Goal: Task Accomplishment & Management: Manage account settings

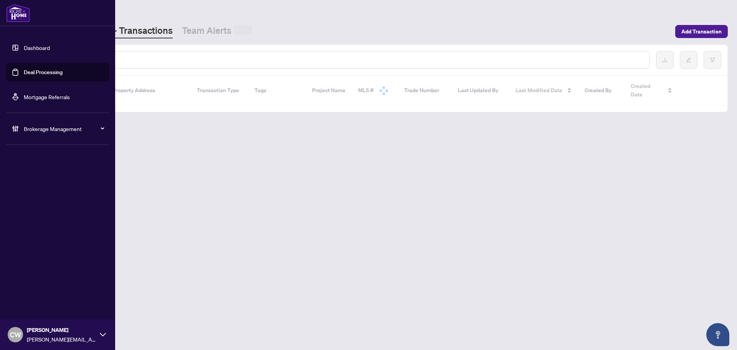
click at [130, 55] on div at bounding box center [348, 60] width 604 height 18
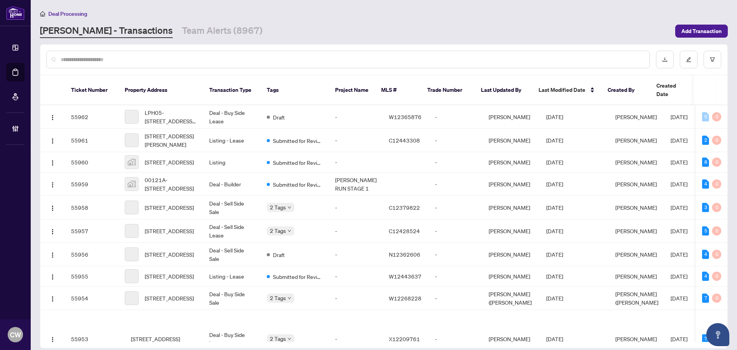
click at [134, 56] on input "text" at bounding box center [352, 59] width 583 height 8
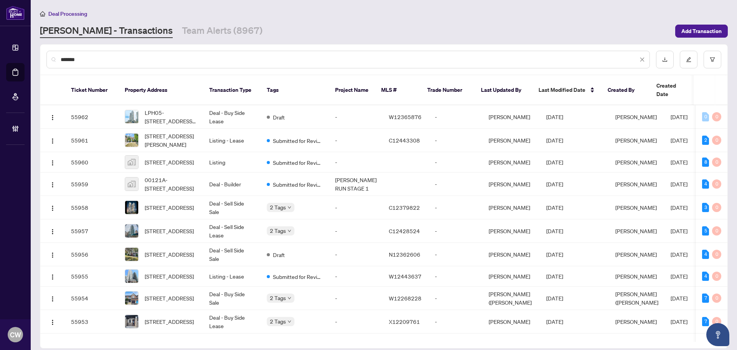
type input "*******"
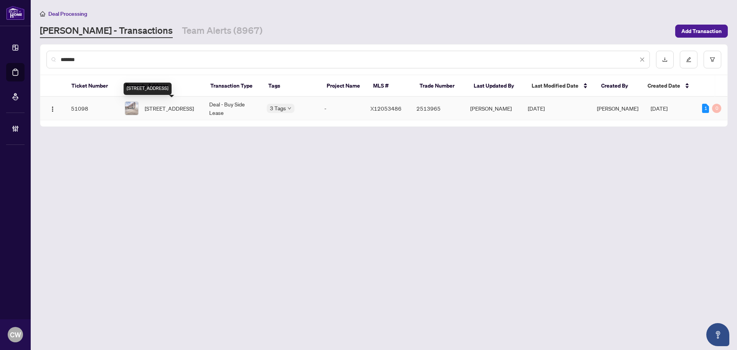
click at [171, 108] on span "[STREET_ADDRESS]" at bounding box center [169, 108] width 49 height 8
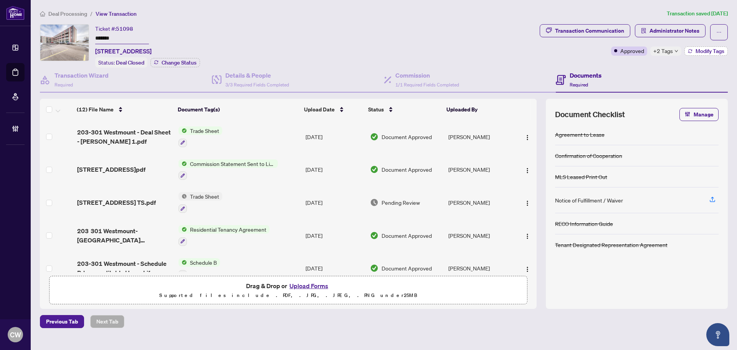
click at [707, 49] on span "Modify Tags" at bounding box center [710, 50] width 29 height 5
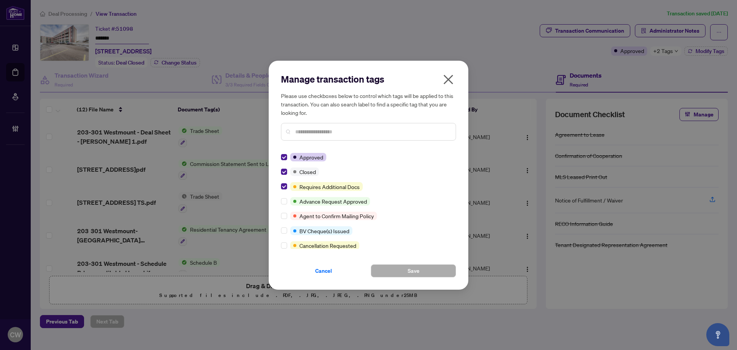
click at [451, 81] on icon "close" at bounding box center [449, 80] width 10 height 10
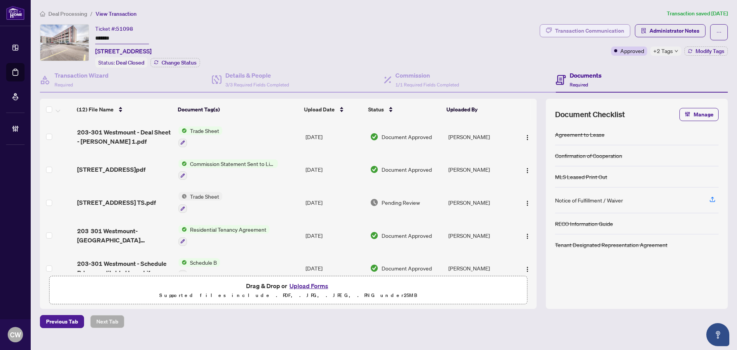
click at [578, 30] on div "Transaction Communication" at bounding box center [589, 31] width 69 height 12
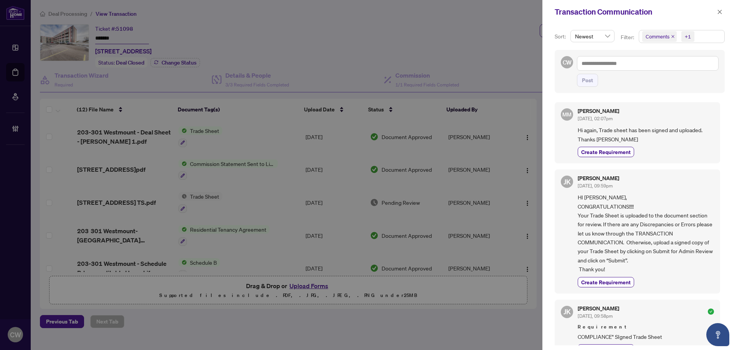
click at [672, 38] on icon "close" at bounding box center [673, 37] width 4 height 4
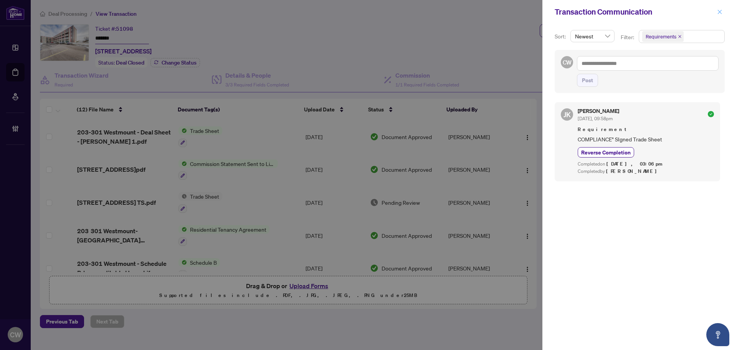
click at [718, 12] on icon "close" at bounding box center [719, 11] width 5 height 5
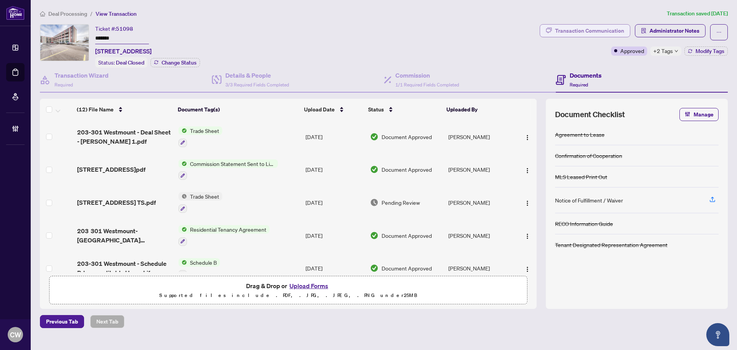
click at [598, 28] on div "Transaction Communication" at bounding box center [589, 31] width 69 height 12
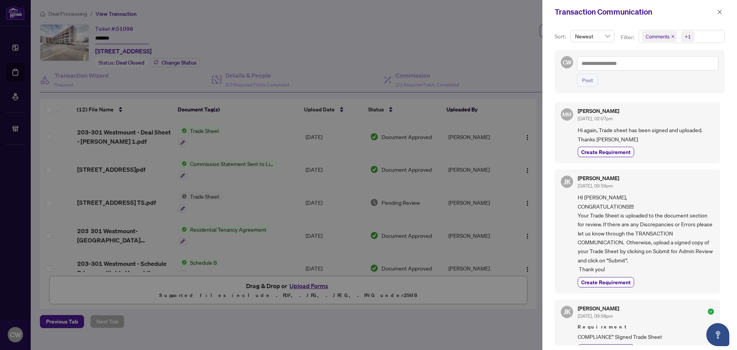
click at [672, 35] on icon "close" at bounding box center [673, 36] width 3 height 3
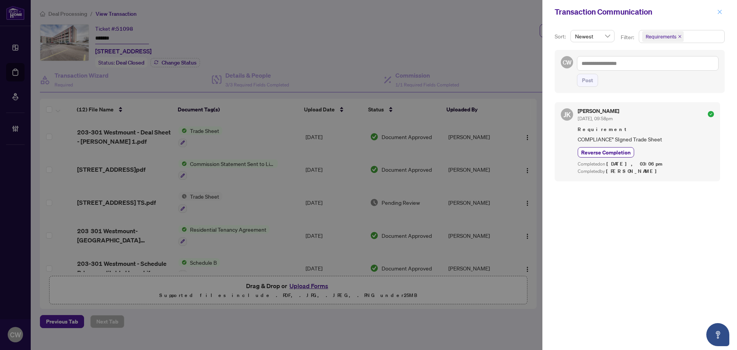
click at [721, 11] on icon "close" at bounding box center [719, 11] width 5 height 5
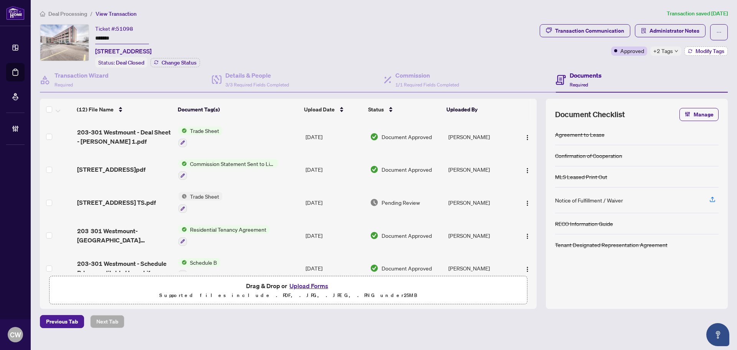
click at [702, 51] on span "Modify Tags" at bounding box center [710, 50] width 29 height 5
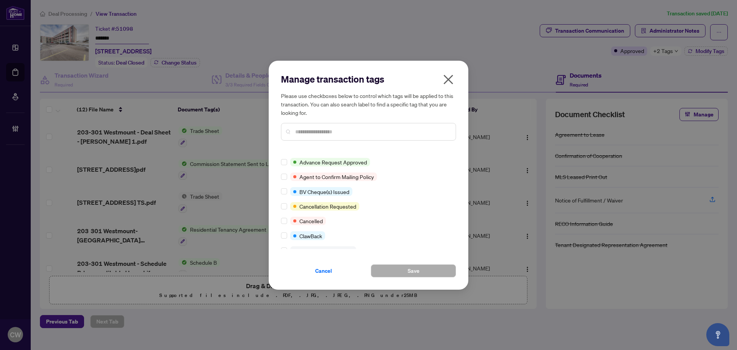
scroll to position [38, 0]
click at [451, 81] on icon "close" at bounding box center [449, 80] width 10 height 10
